Goal: Task Accomplishment & Management: Complete application form

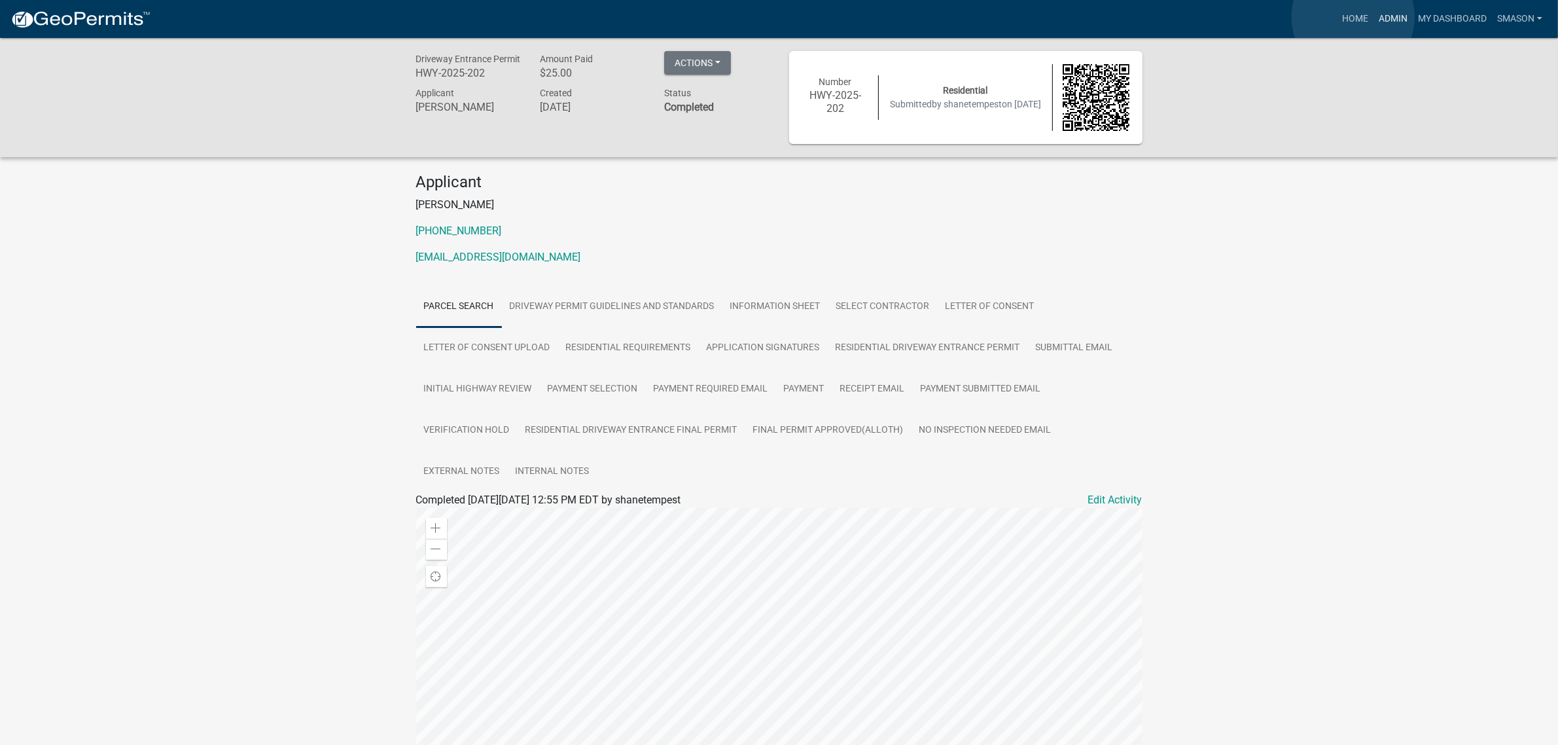
click at [1373, 17] on link "Admin" at bounding box center [1392, 19] width 39 height 25
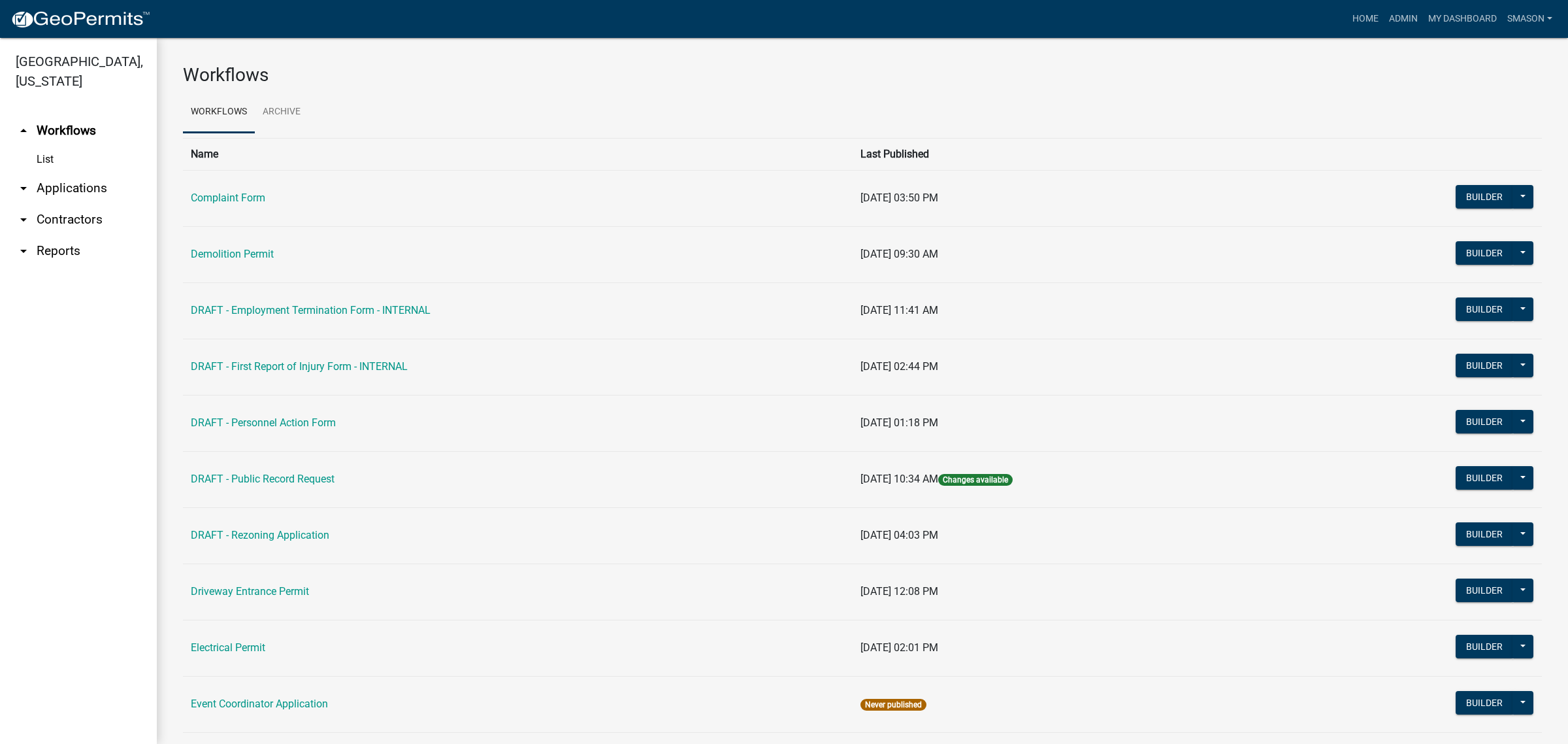
click at [80, 204] on link "arrow_drop_down Applications" at bounding box center [78, 188] width 157 height 31
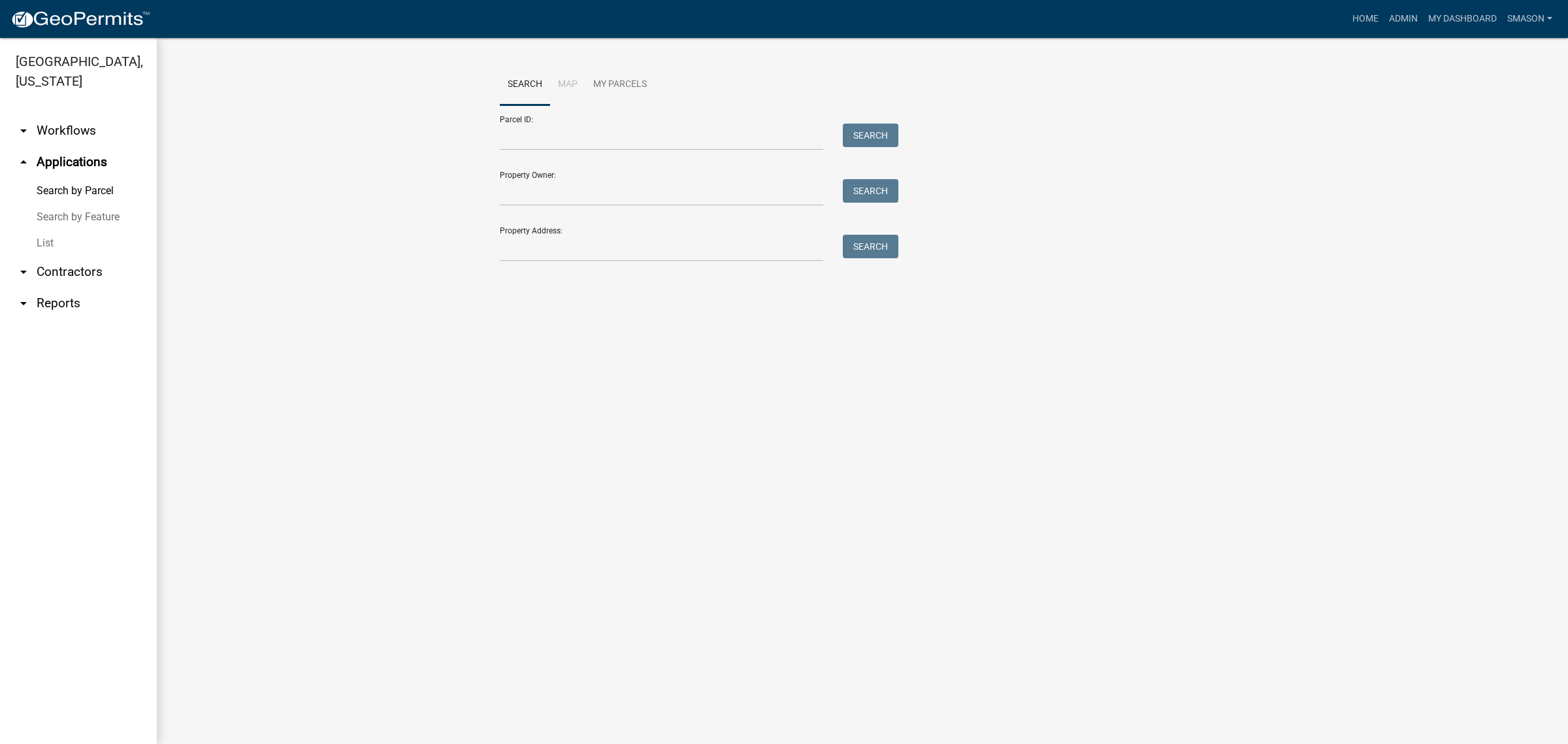
click at [53, 256] on link "List" at bounding box center [78, 243] width 157 height 26
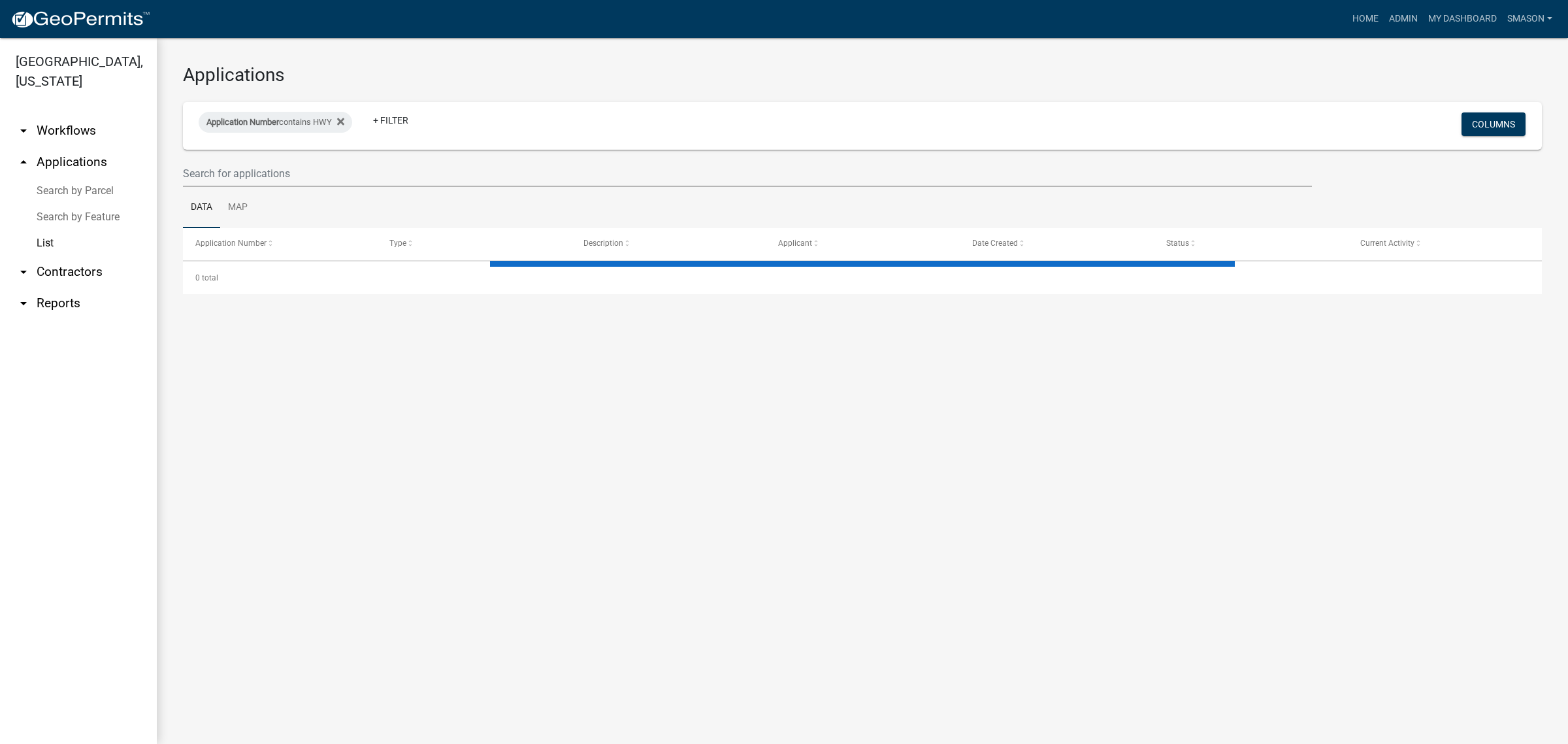
select select "3: 100"
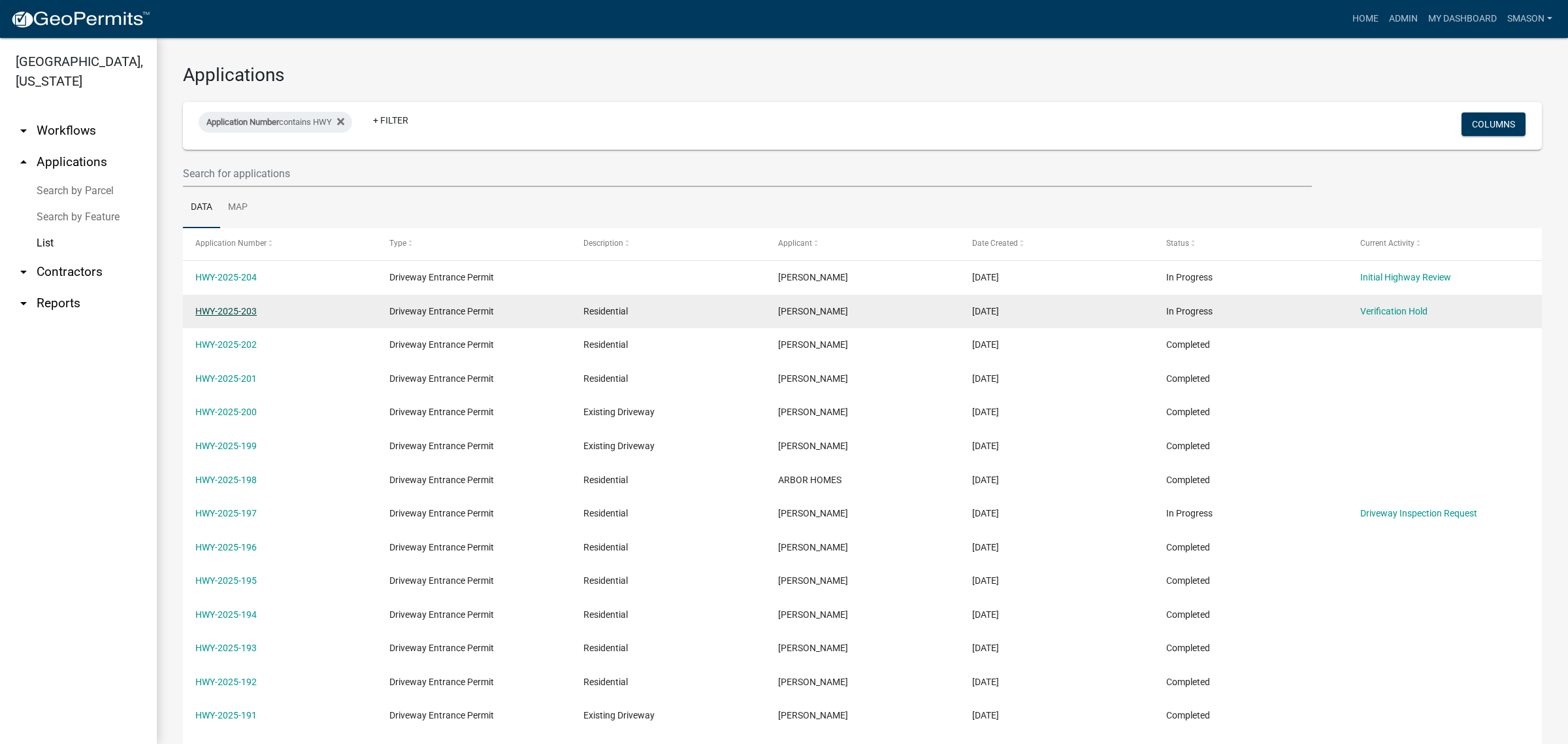
click at [228, 317] on link "HWY-2025-203" at bounding box center [227, 311] width 62 height 10
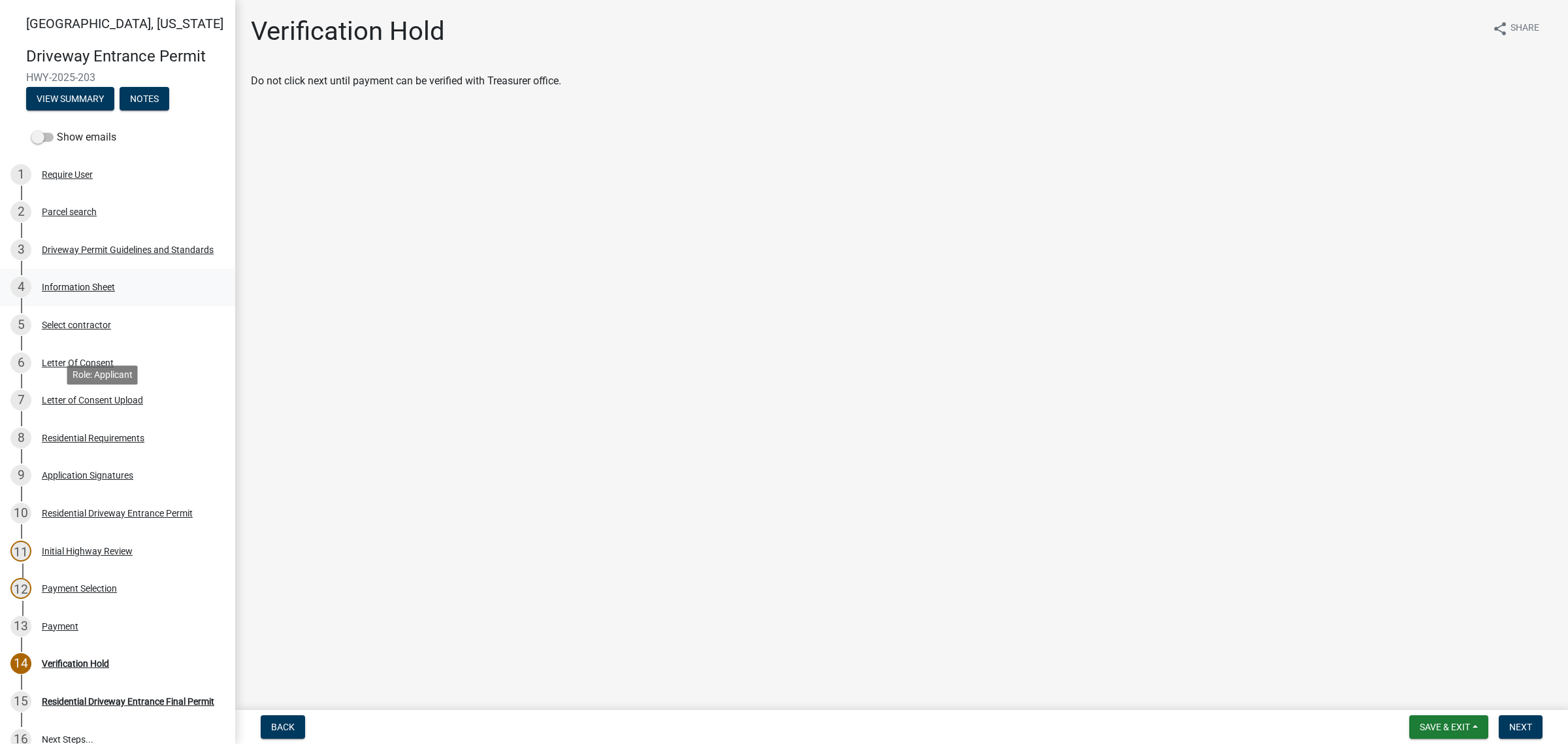
click at [84, 292] on div "Information Sheet" at bounding box center [78, 287] width 73 height 9
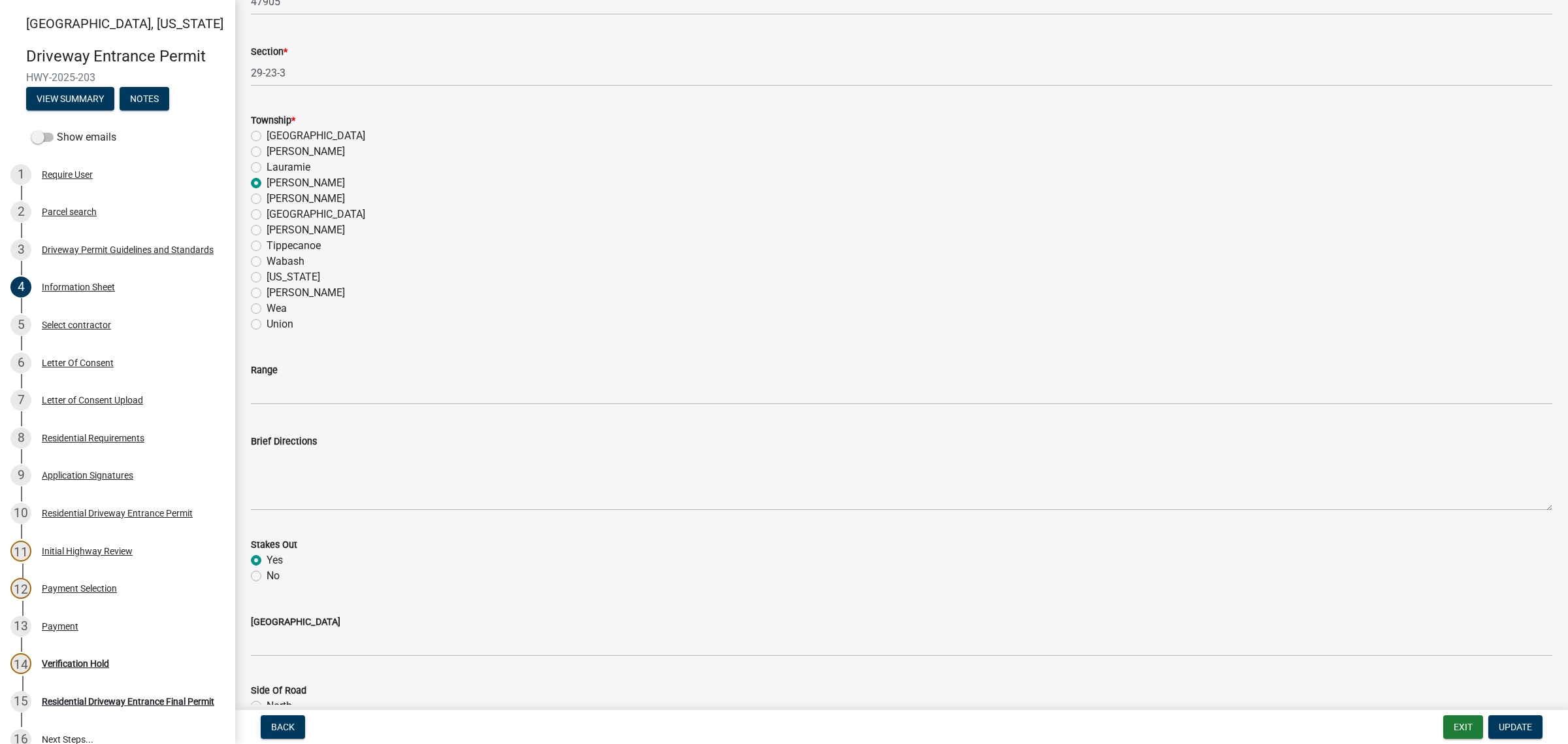
scroll to position [653, 0]
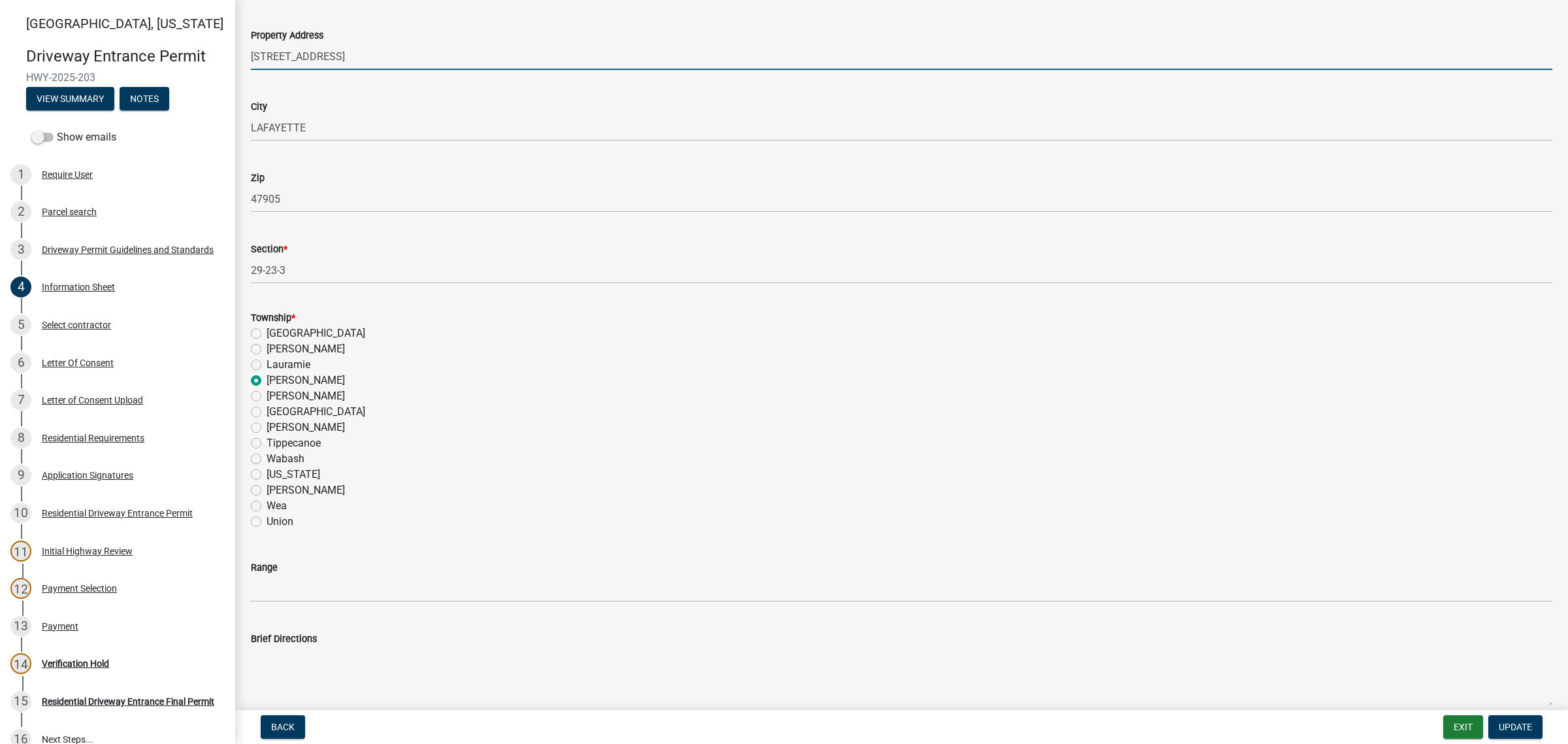
drag, startPoint x: 391, startPoint y: 227, endPoint x: 211, endPoint y: 227, distance: 180.0
click at [211, 227] on div "[GEOGRAPHIC_DATA][US_STATE] Entrance Permit HWY-2025-203 View Summary Notes Sho…" at bounding box center [784, 372] width 1568 height 744
click at [425, 70] on input "[STREET_ADDRESS]" at bounding box center [901, 56] width 1301 height 27
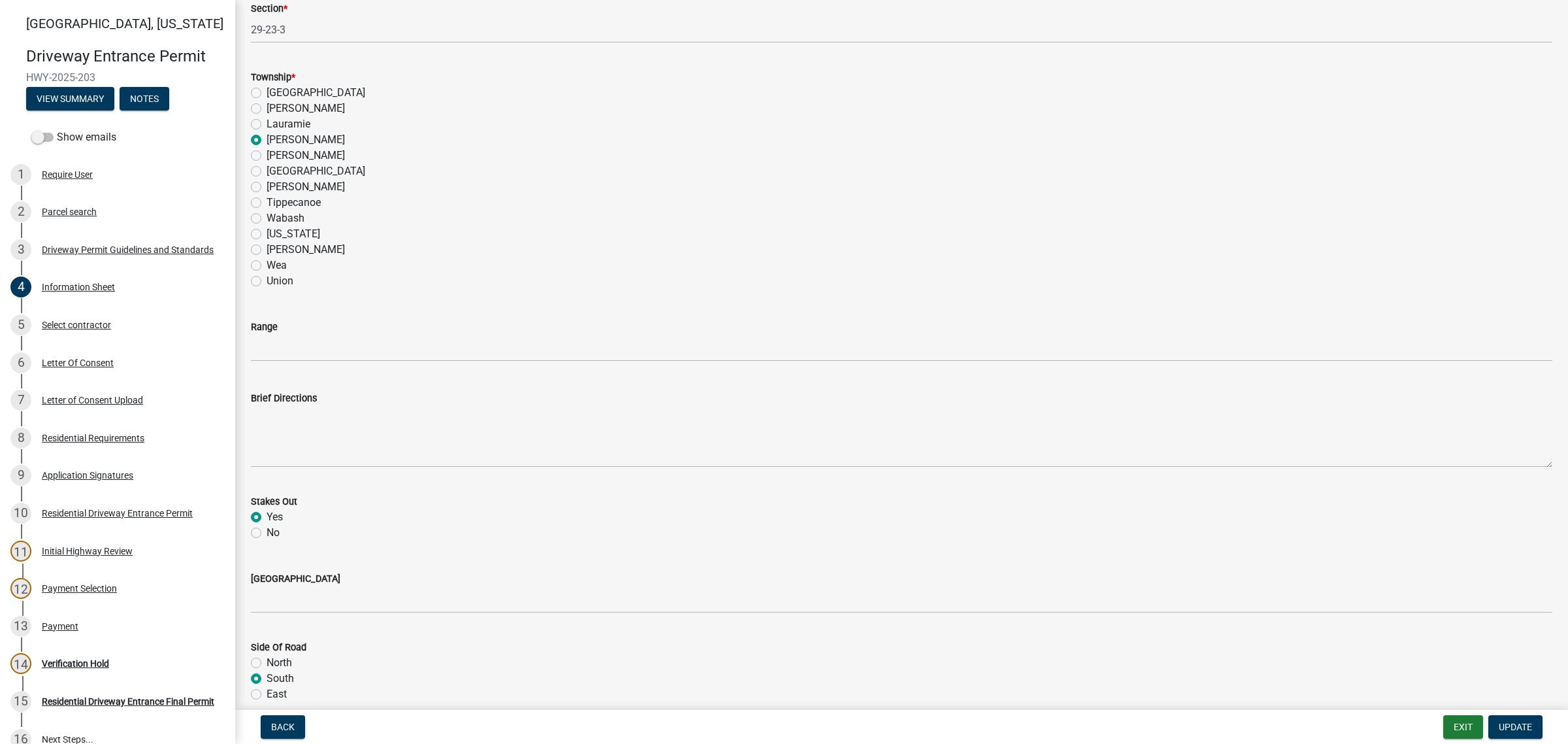
scroll to position [899, 0]
type input "[STREET_ADDRESS]"
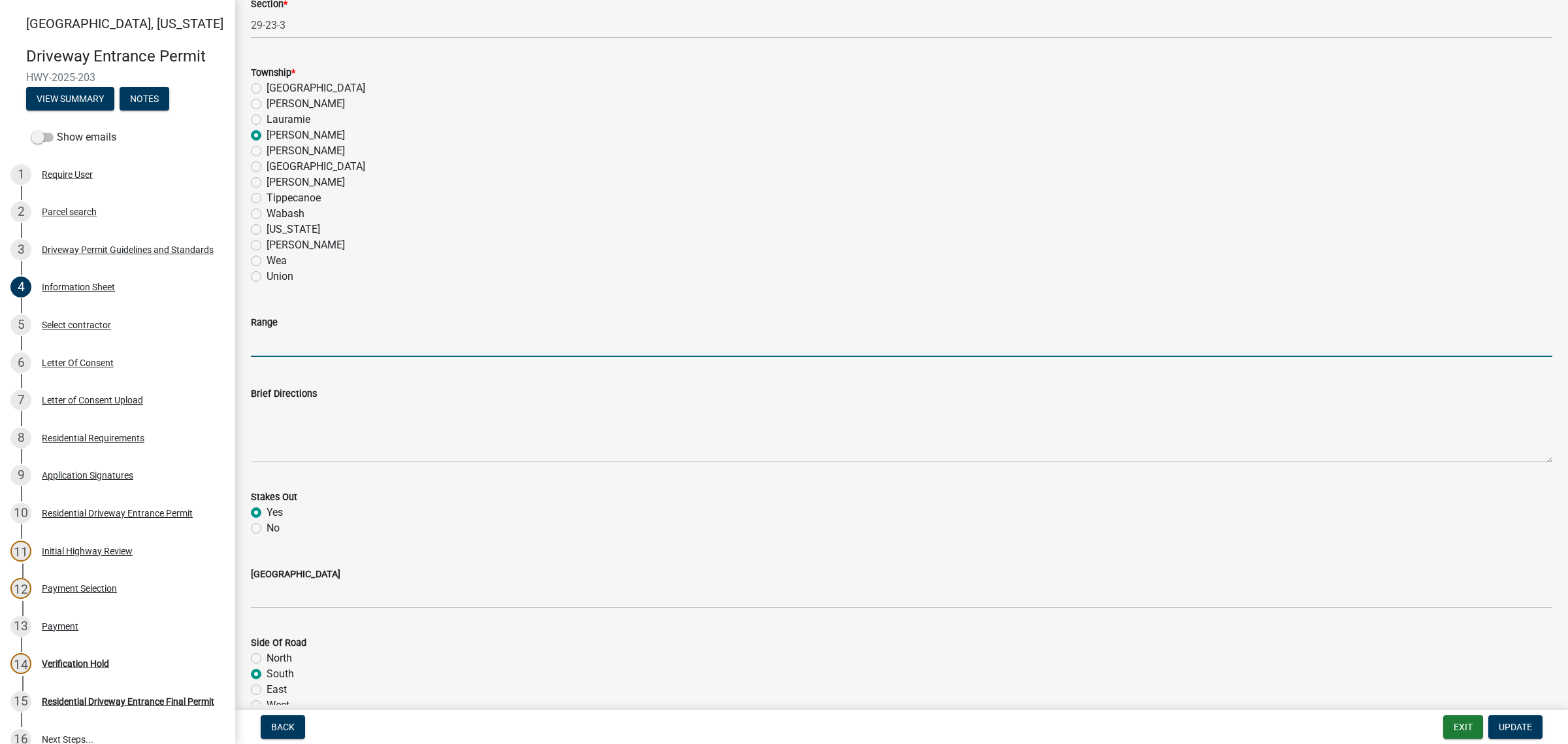
click at [285, 357] on input "Range" at bounding box center [901, 343] width 1301 height 27
type input "3"
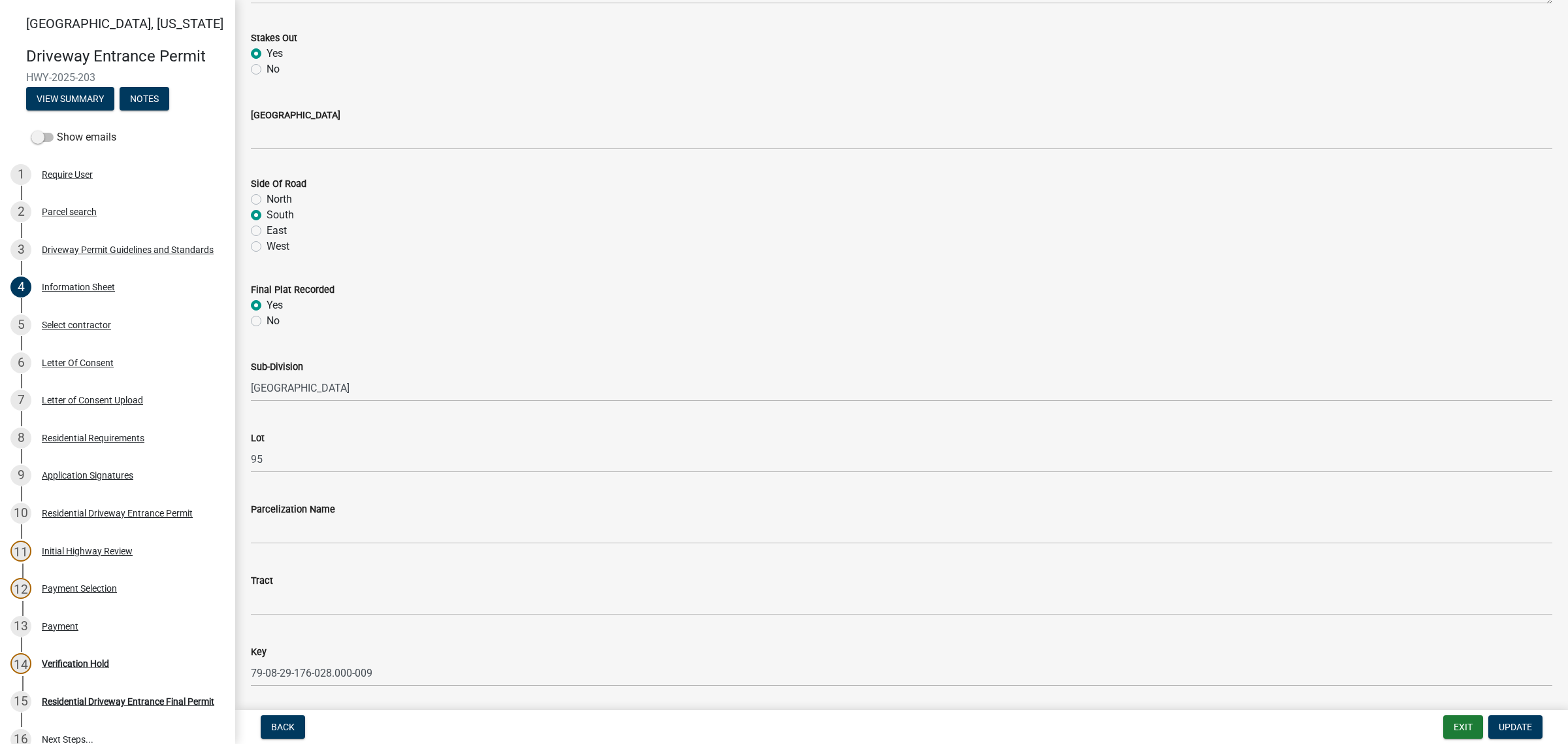
scroll to position [1716, 0]
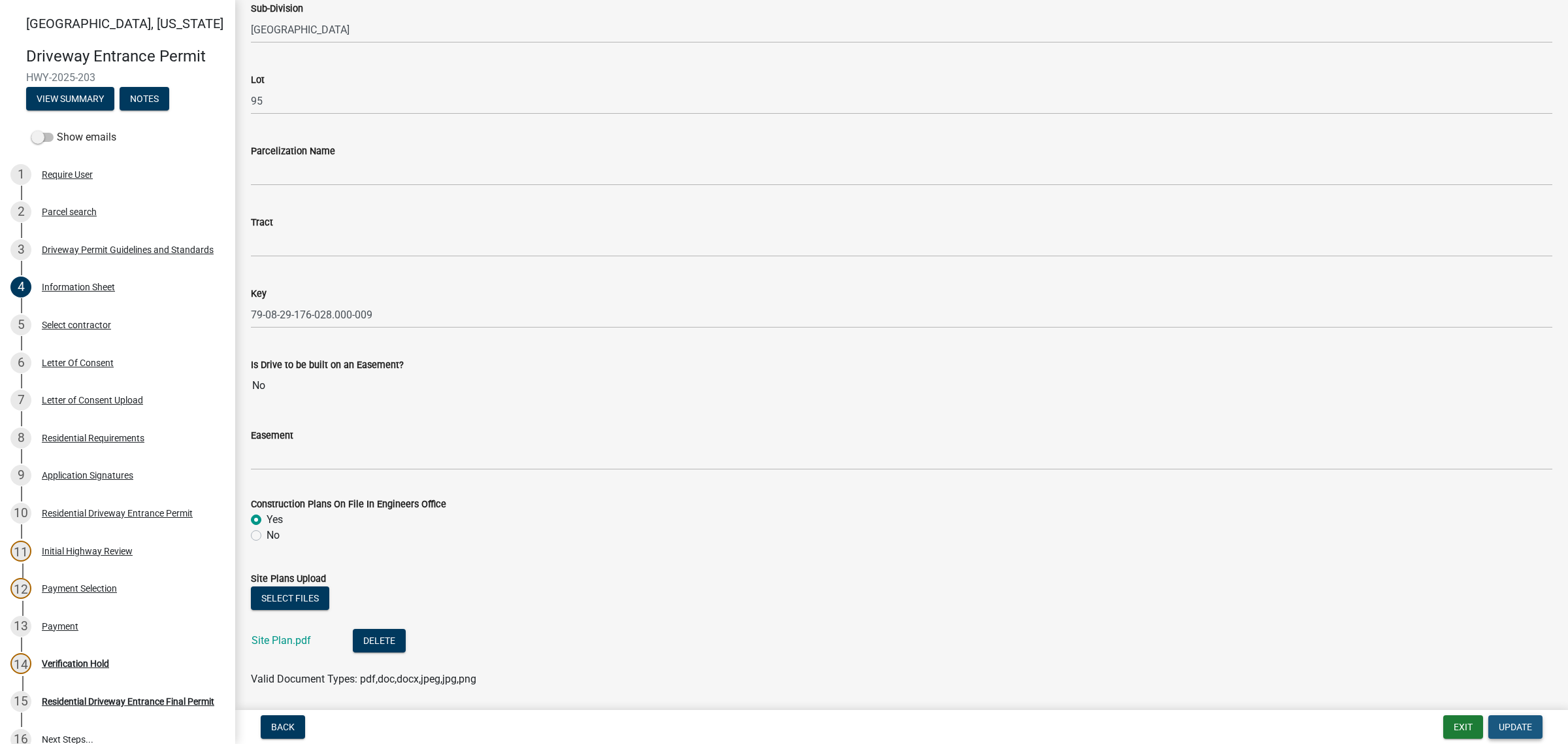
drag, startPoint x: 1505, startPoint y: 725, endPoint x: 1456, endPoint y: 743, distance: 52.2
click at [1503, 725] on span "Update" at bounding box center [1515, 726] width 33 height 10
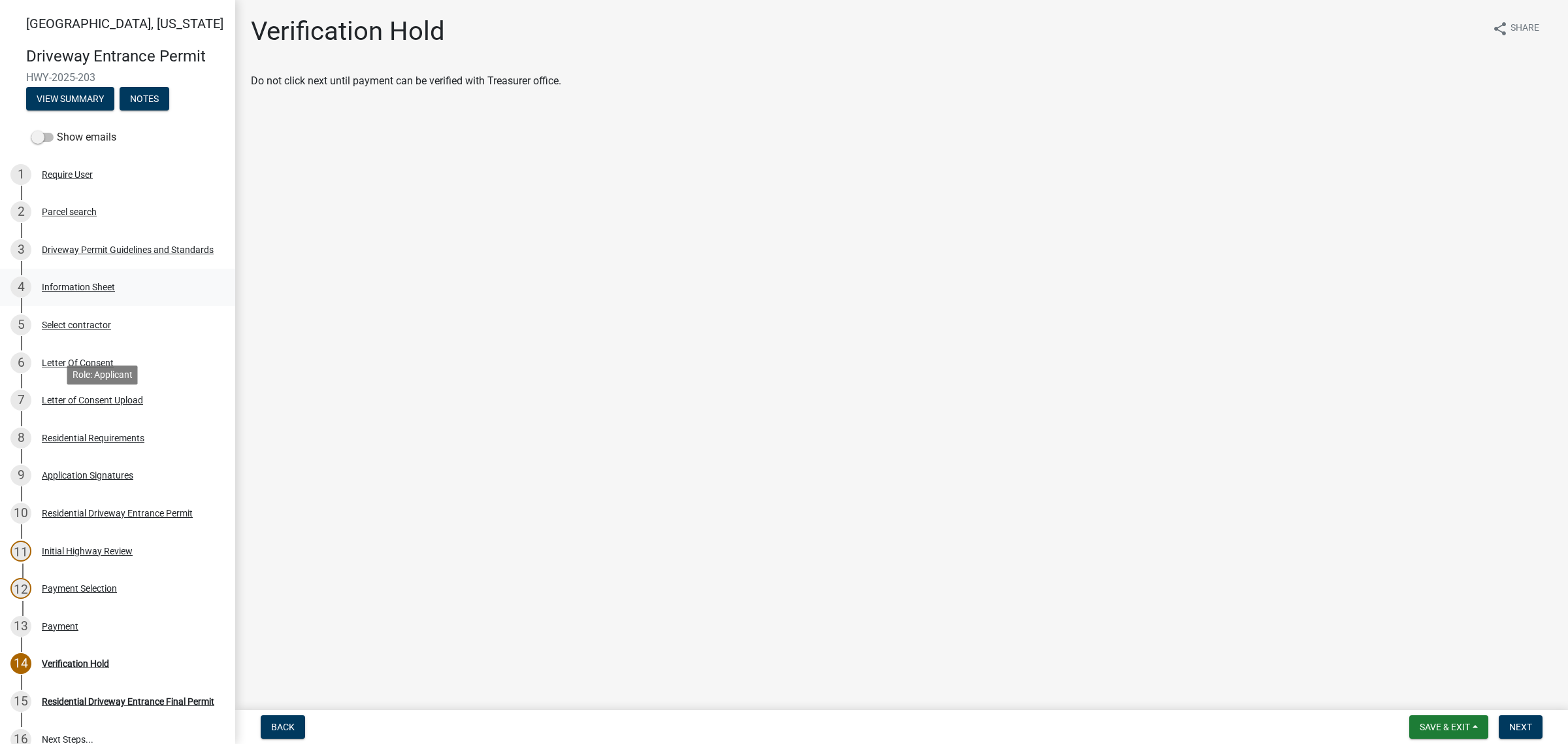
click at [103, 292] on div "Information Sheet" at bounding box center [78, 287] width 73 height 9
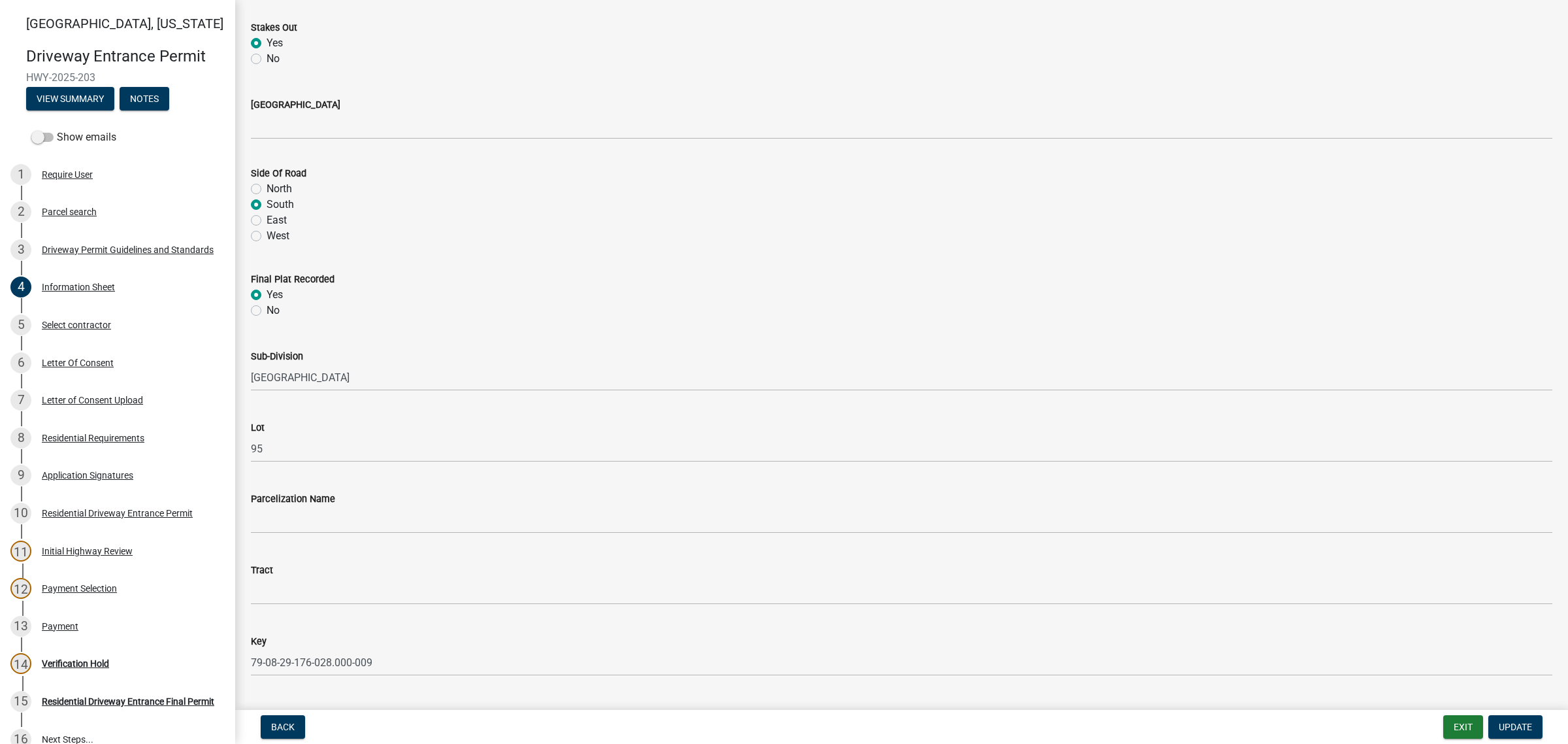
scroll to position [1470, 0]
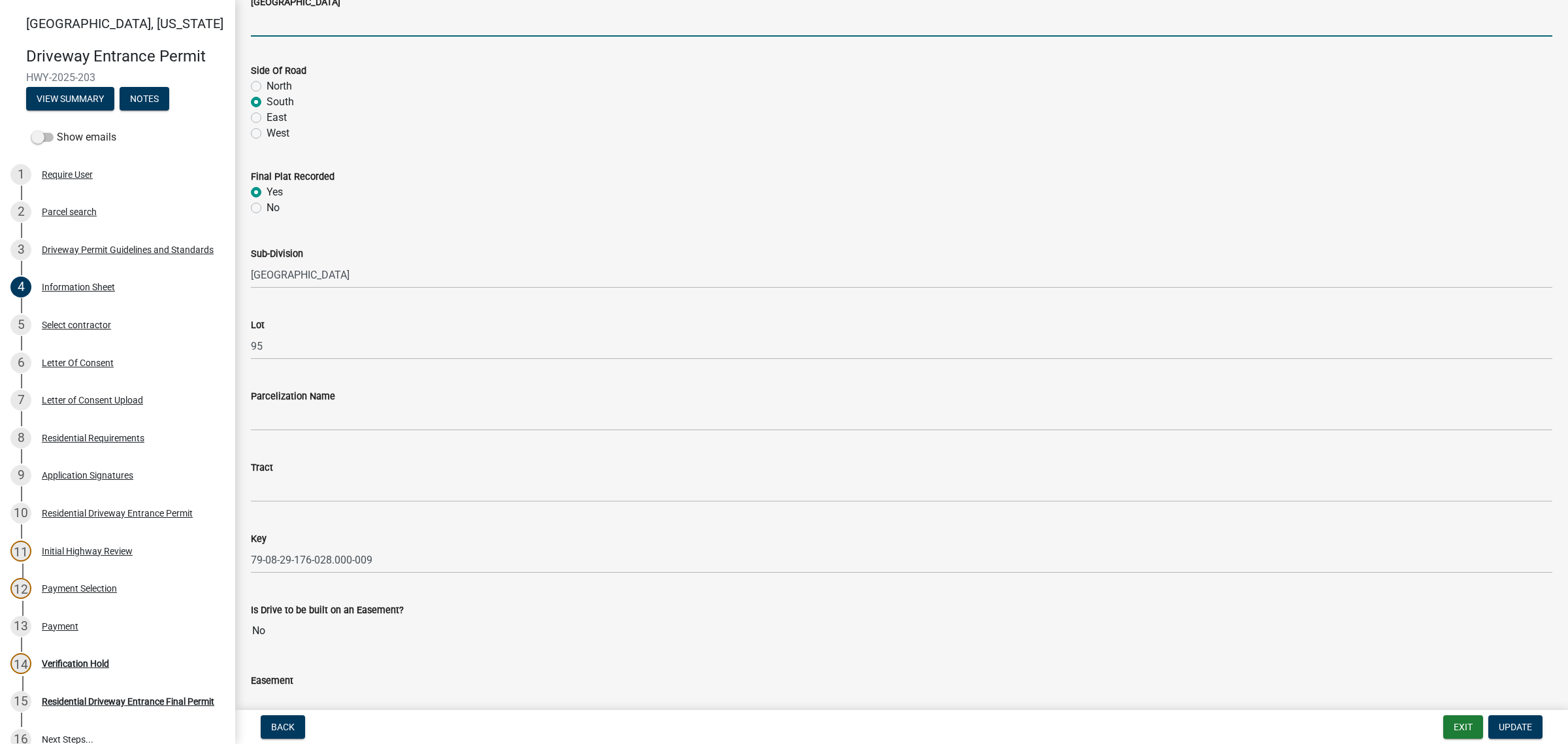
click at [317, 37] on input "[GEOGRAPHIC_DATA]" at bounding box center [901, 23] width 1301 height 27
type input "E 50 S"
click at [1509, 721] on span "Update" at bounding box center [1515, 726] width 33 height 10
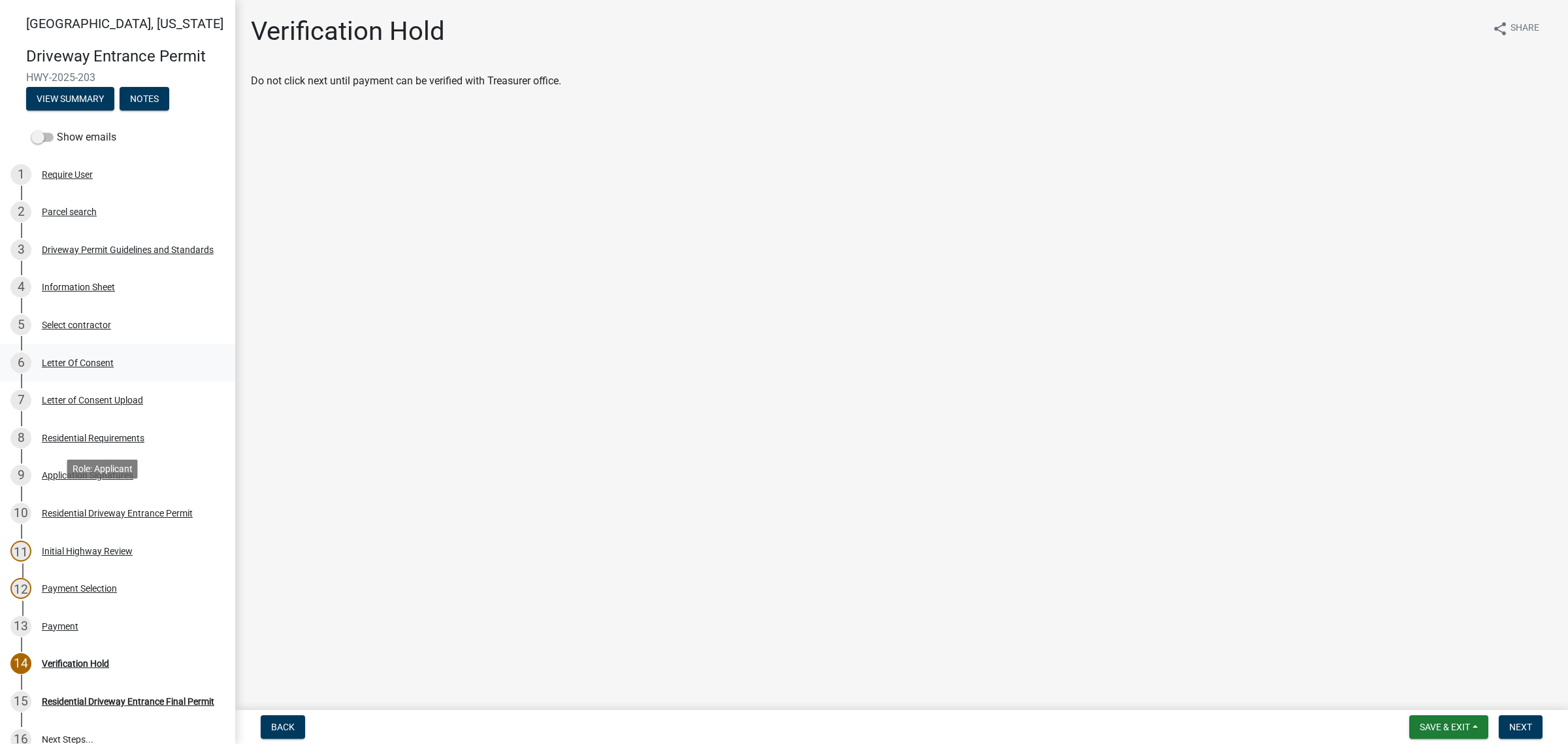
click at [114, 368] on div "Letter Of Consent" at bounding box center [78, 363] width 72 height 9
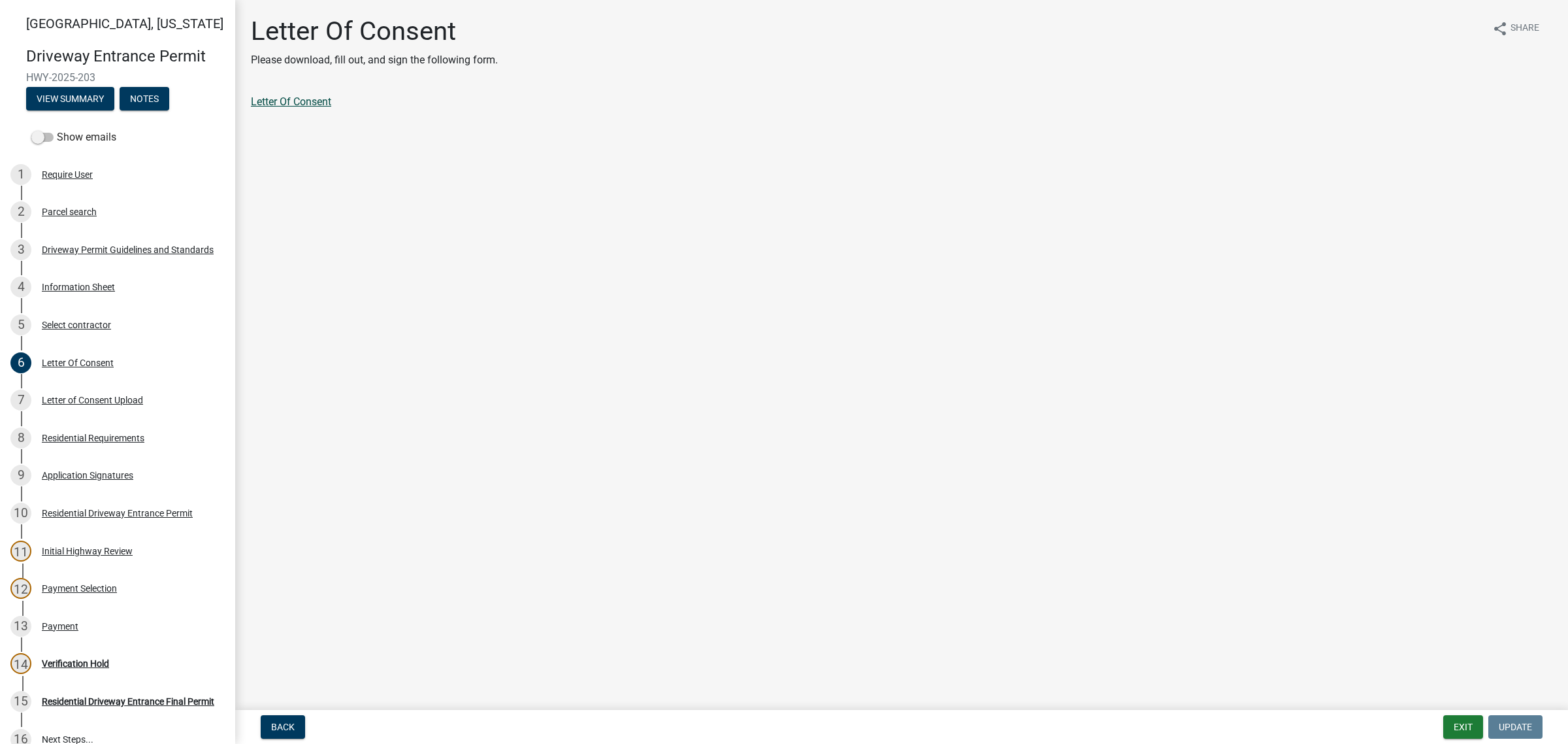
click at [332, 108] on link "Letter Of Consent" at bounding box center [291, 102] width 80 height 12
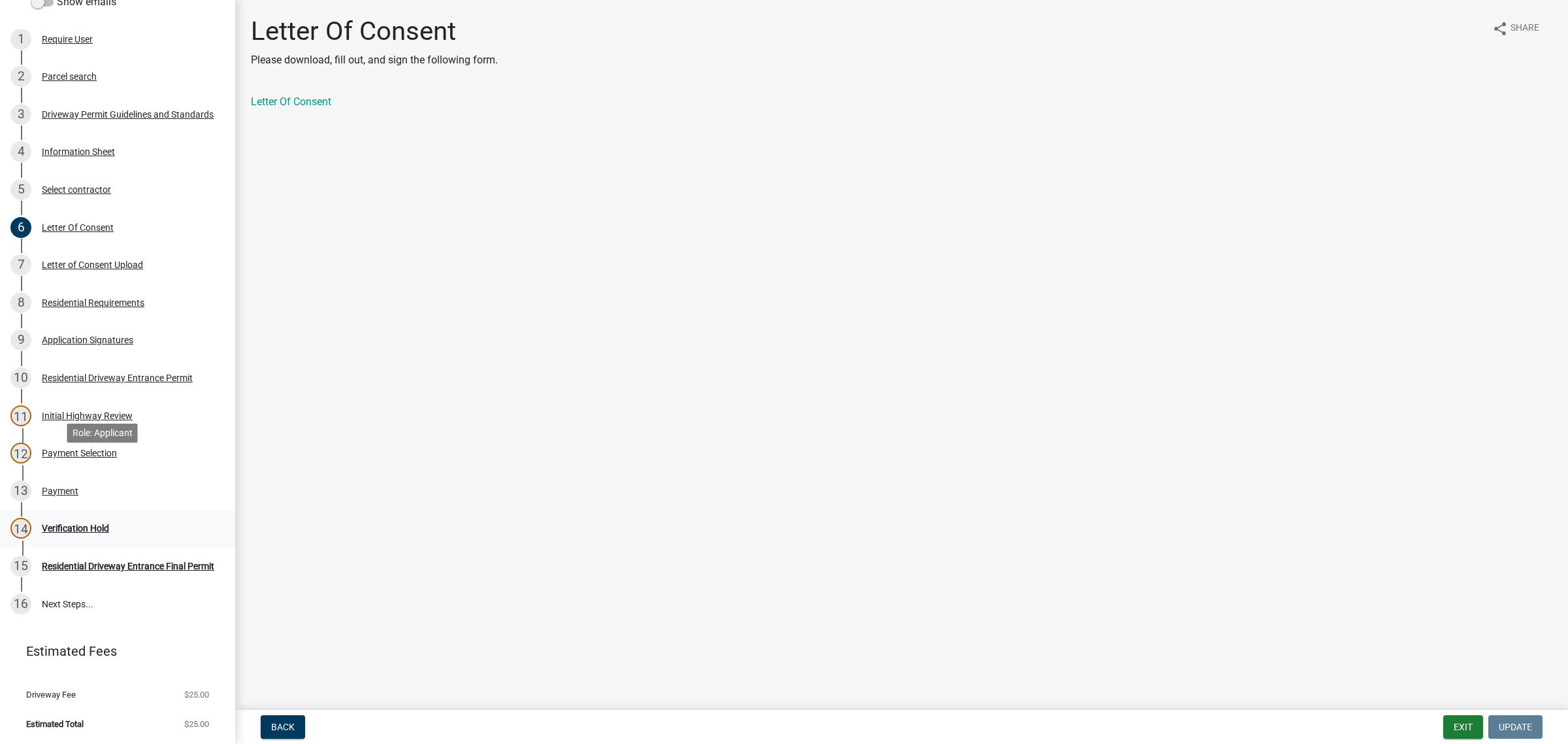
scroll to position [408, 0]
click at [76, 486] on div "Payment" at bounding box center [60, 490] width 37 height 9
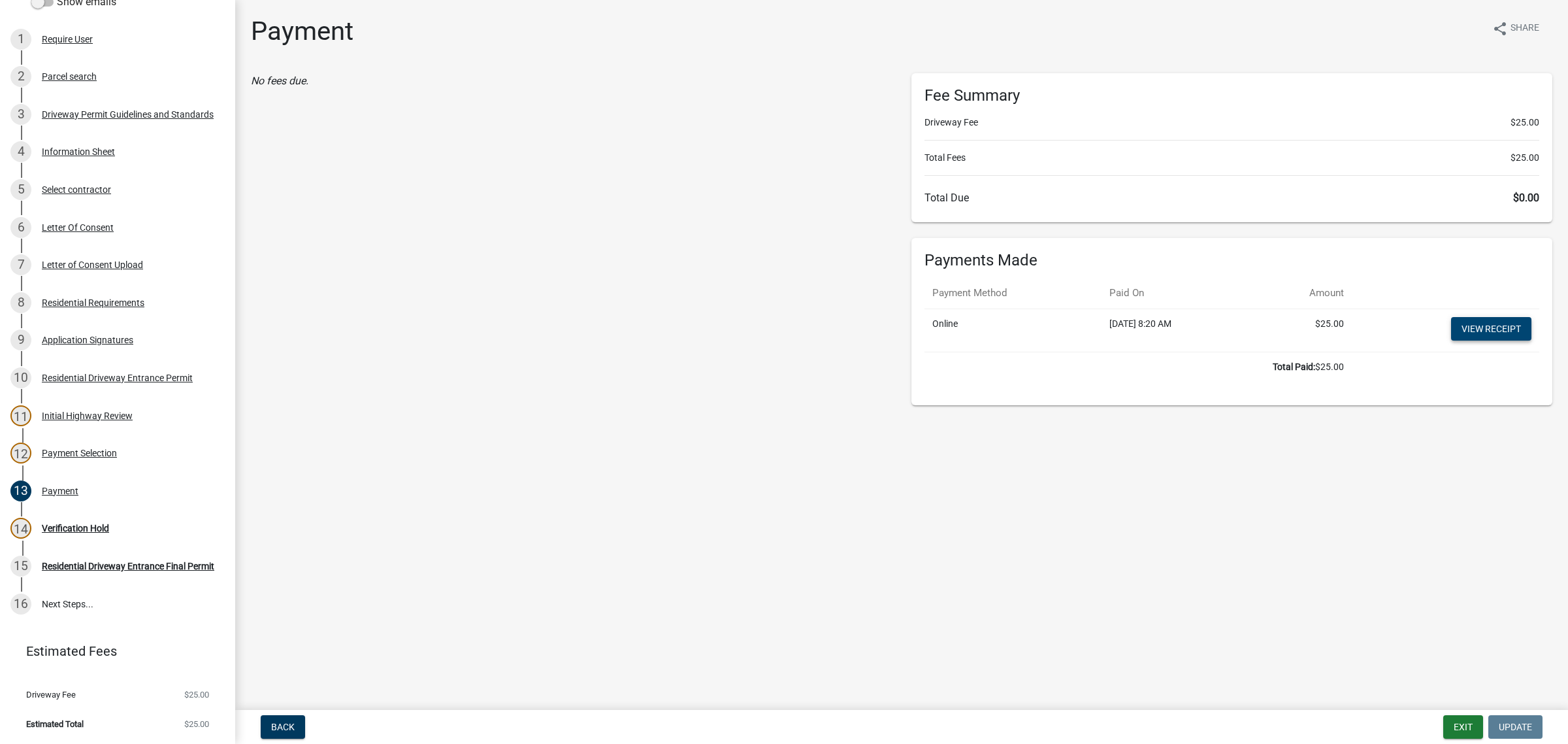
click at [1472, 341] on link "View receipt" at bounding box center [1491, 329] width 80 height 24
click at [109, 523] on div "Verification Hold" at bounding box center [75, 527] width 67 height 9
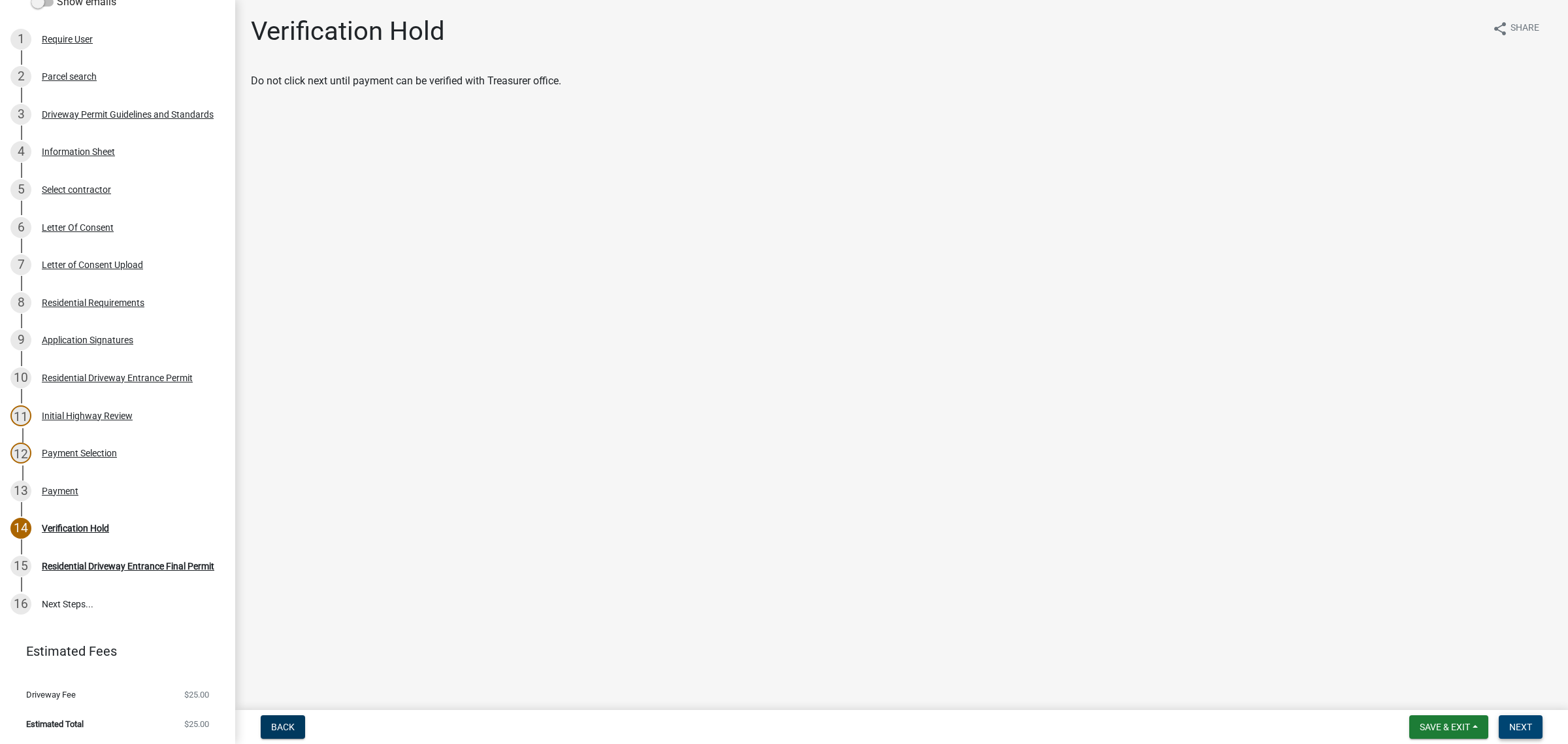
click at [1520, 725] on span "Next" at bounding box center [1520, 726] width 23 height 10
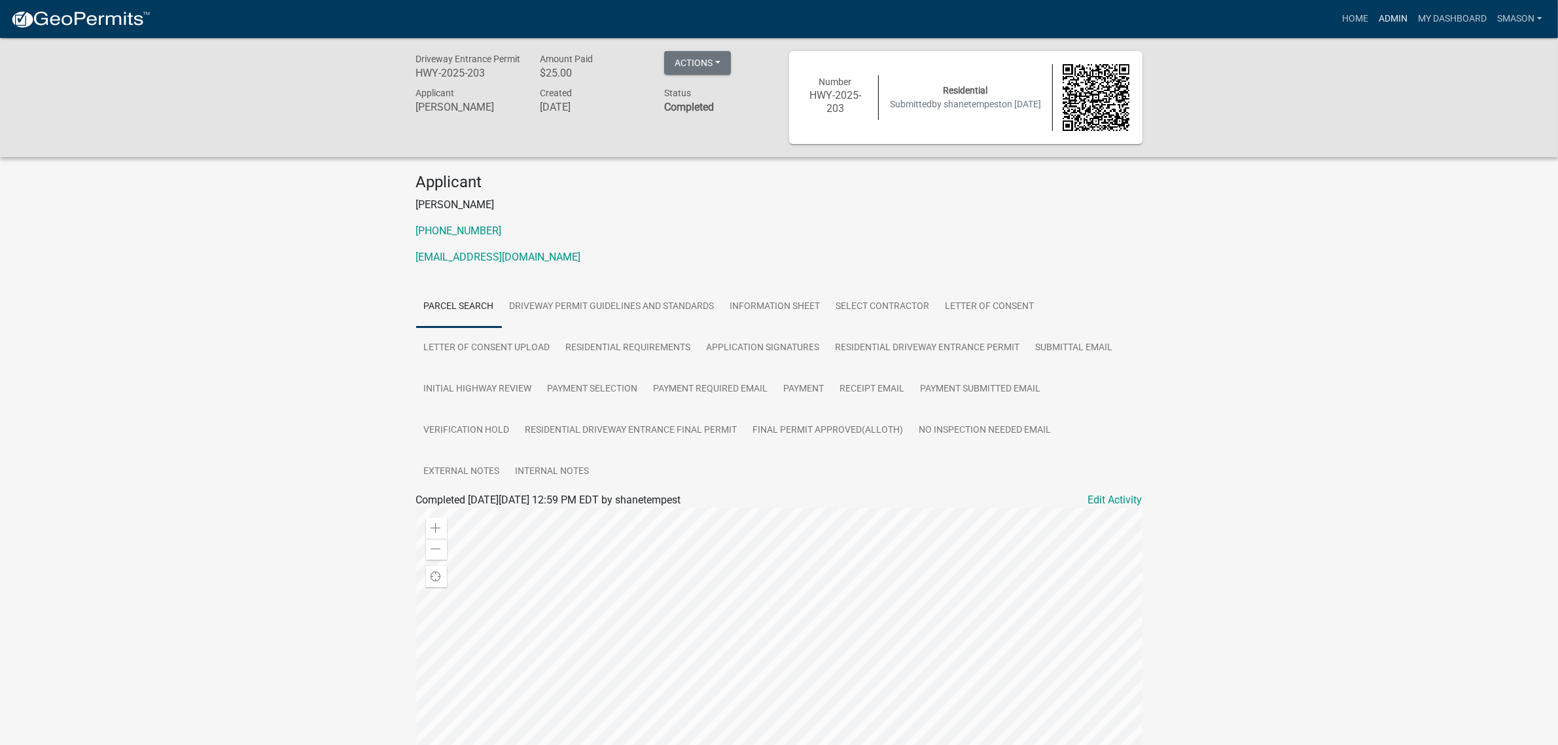
click at [1373, 18] on link "Admin" at bounding box center [1392, 19] width 39 height 25
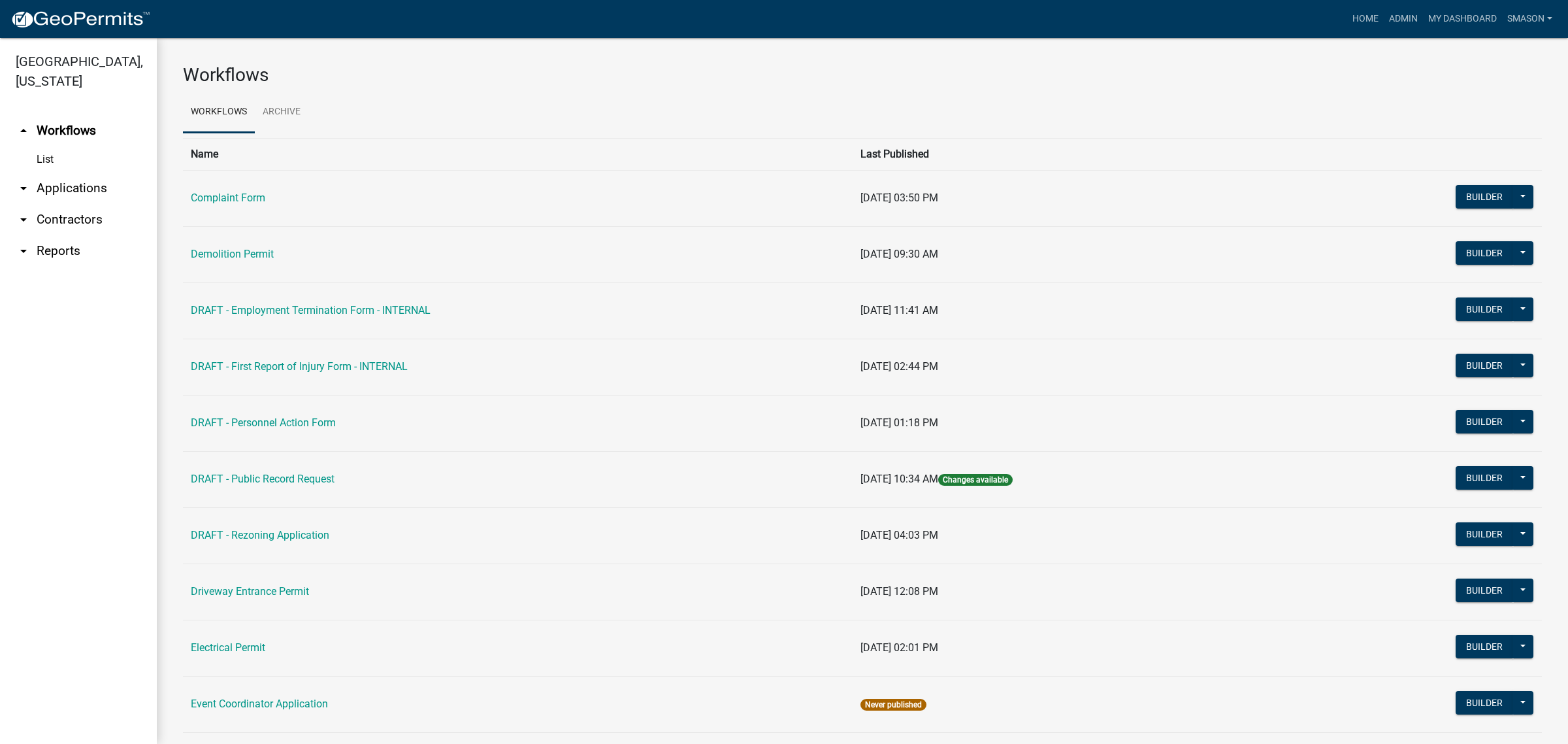
click at [59, 204] on link "arrow_drop_down Applications" at bounding box center [78, 188] width 157 height 31
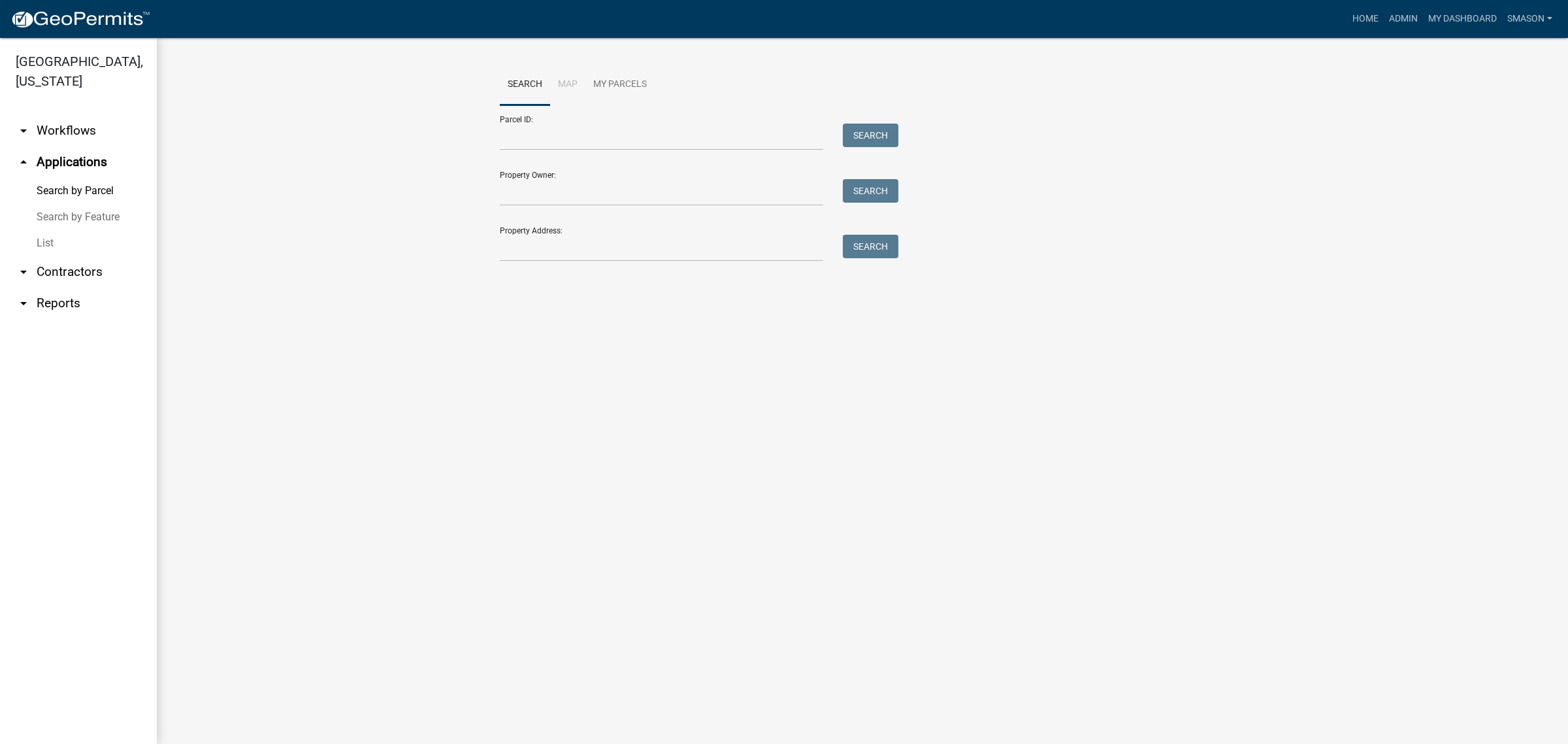
click at [60, 256] on link "List" at bounding box center [78, 243] width 157 height 26
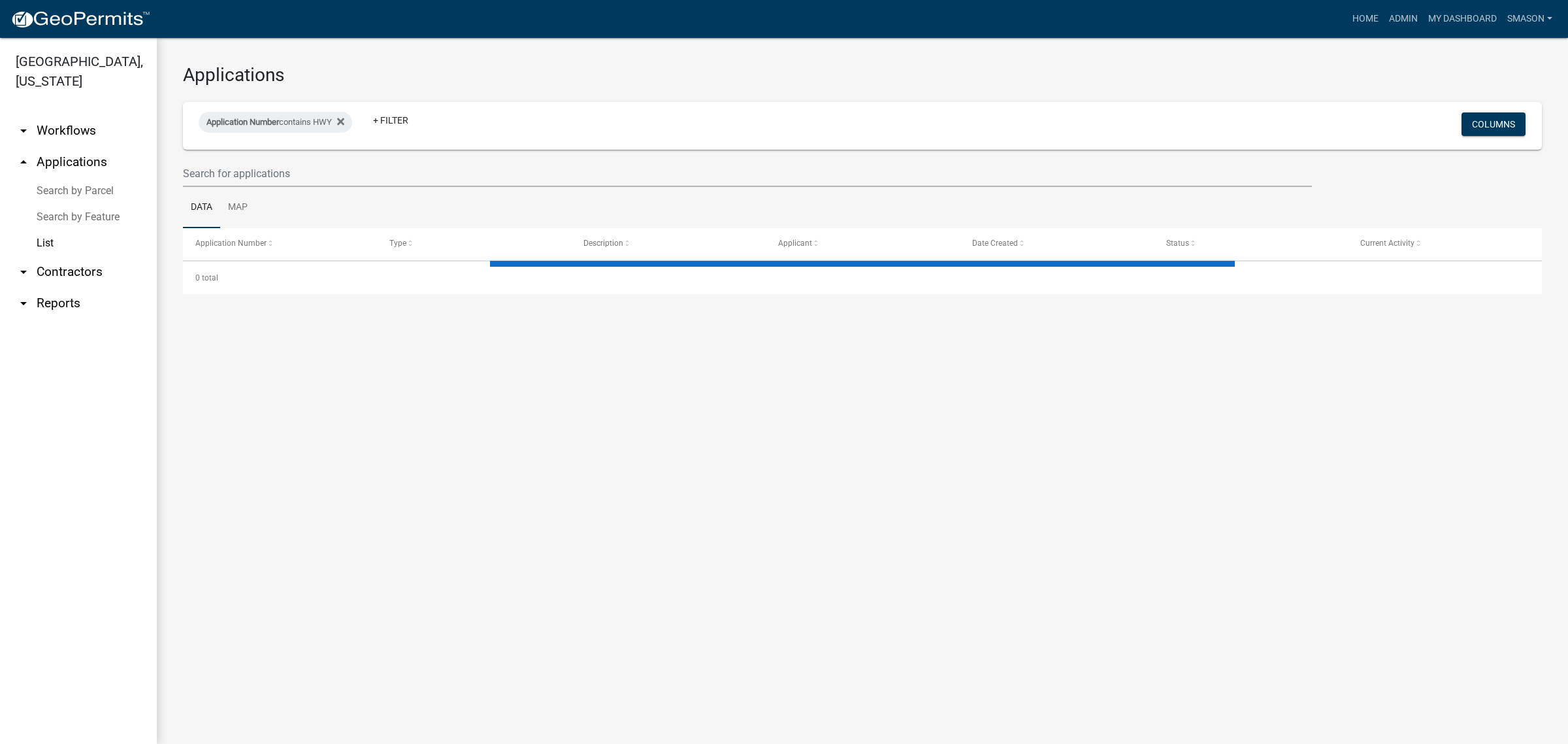
select select "3: 100"
